Goal: Task Accomplishment & Management: Use online tool/utility

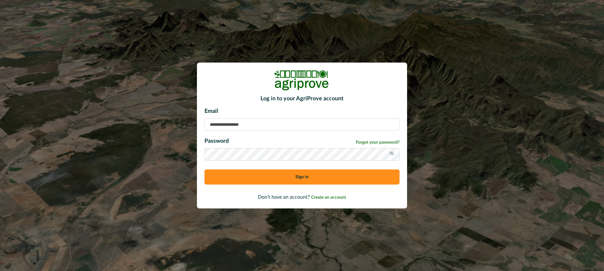
click at [234, 125] on input at bounding box center [301, 124] width 195 height 13
type input "**********"
click at [247, 176] on button "Sign in" at bounding box center [301, 176] width 195 height 15
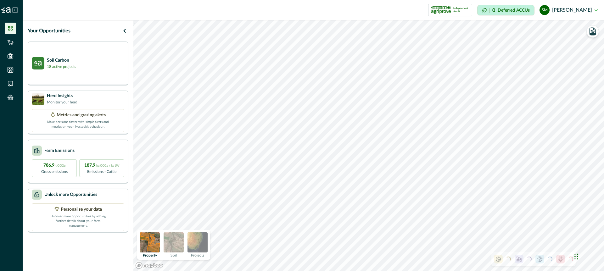
click at [14, 8] on icon at bounding box center [15, 10] width 5 height 5
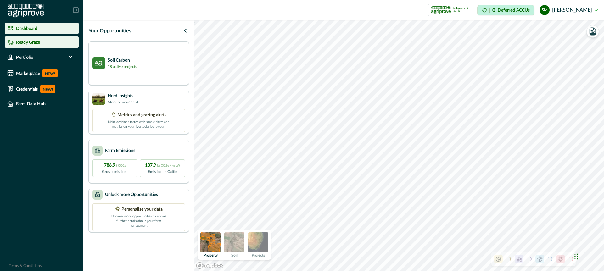
click at [29, 41] on p "Ready Graze" at bounding box center [28, 42] width 24 height 5
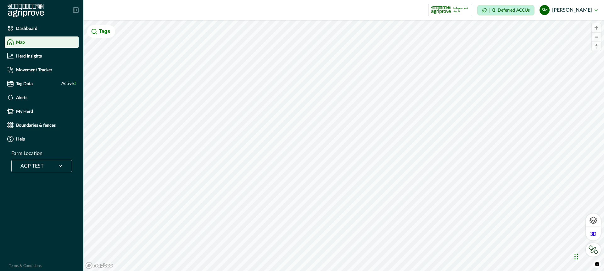
click at [77, 10] on icon at bounding box center [76, 10] width 6 height 6
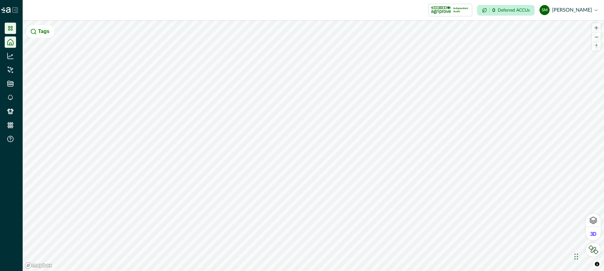
click at [10, 26] on icon at bounding box center [10, 28] width 6 height 6
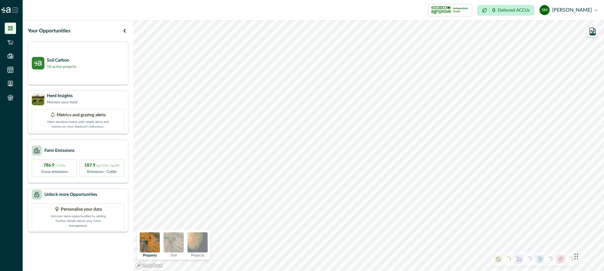
click at [11, 27] on icon at bounding box center [10, 28] width 4 height 4
